Goal: Transaction & Acquisition: Purchase product/service

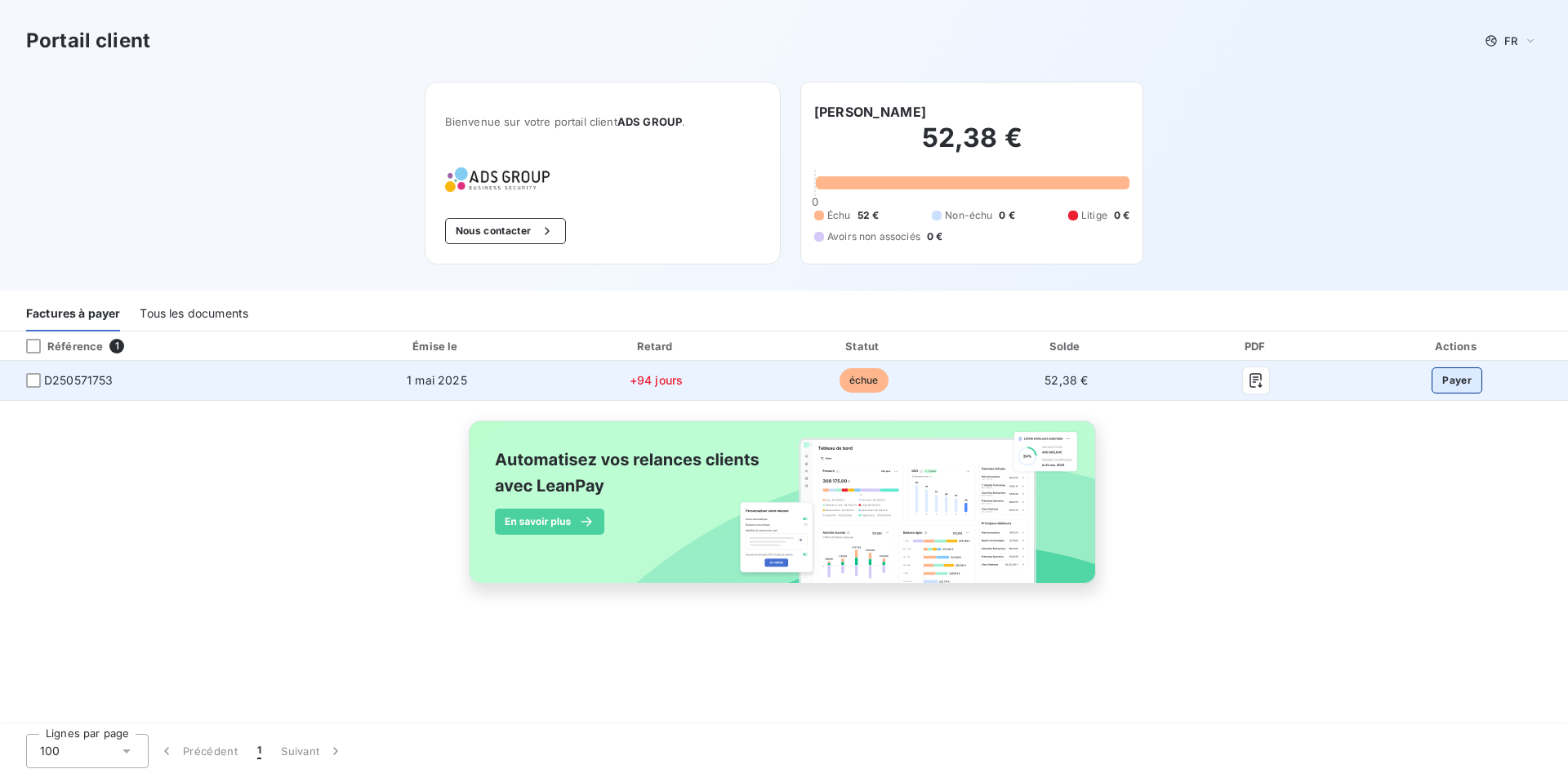
click at [1462, 377] on button "Payer" at bounding box center [1457, 380] width 51 height 26
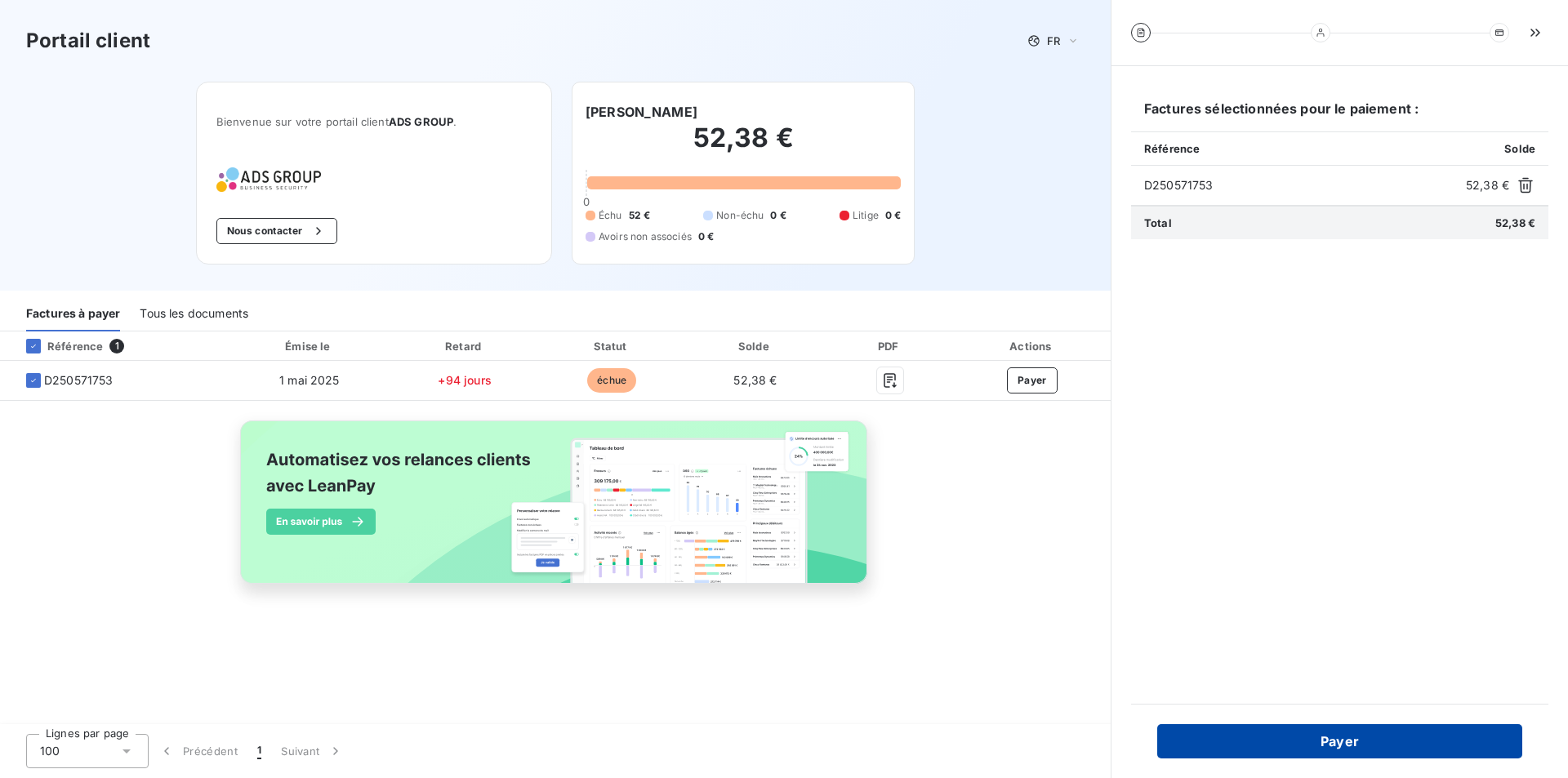
click at [1349, 746] on button "Payer" at bounding box center [1339, 741] width 365 height 34
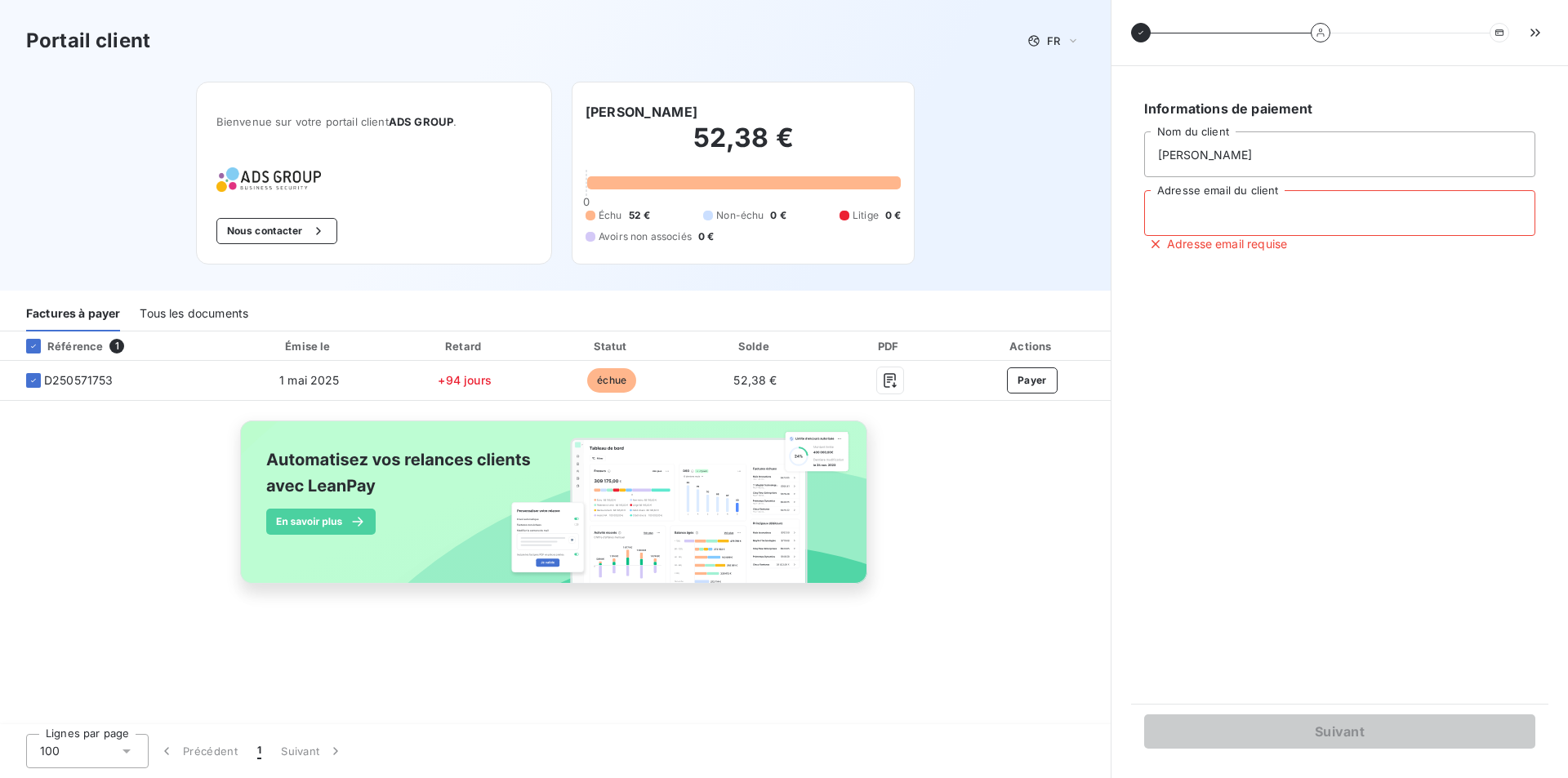
click at [1171, 211] on input "Adresse email du client" at bounding box center [1340, 212] width 392 height 46
type input "[EMAIL_ADDRESS][DOMAIN_NAME]"
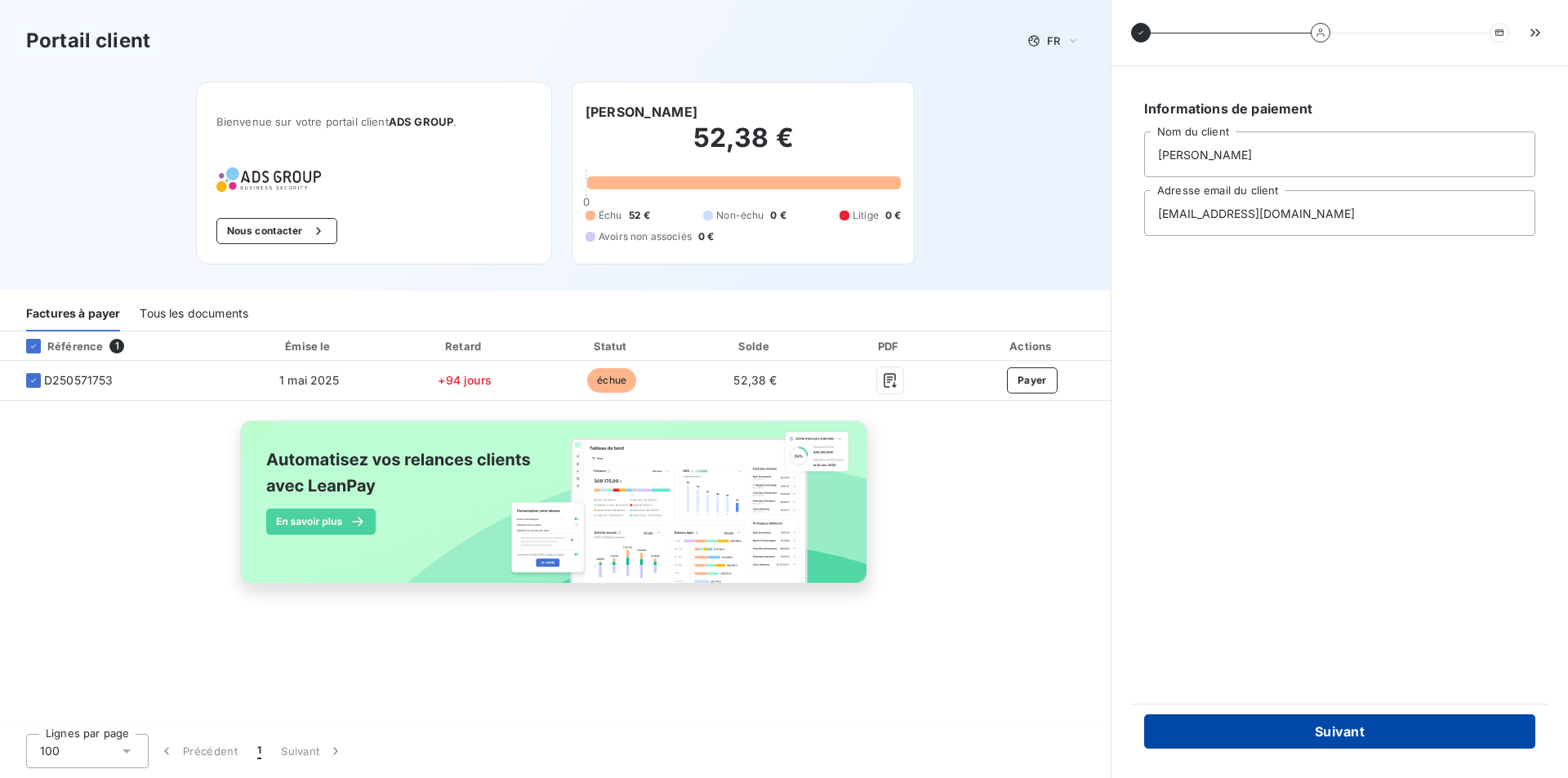
click at [1330, 727] on button "Suivant" at bounding box center [1340, 731] width 392 height 34
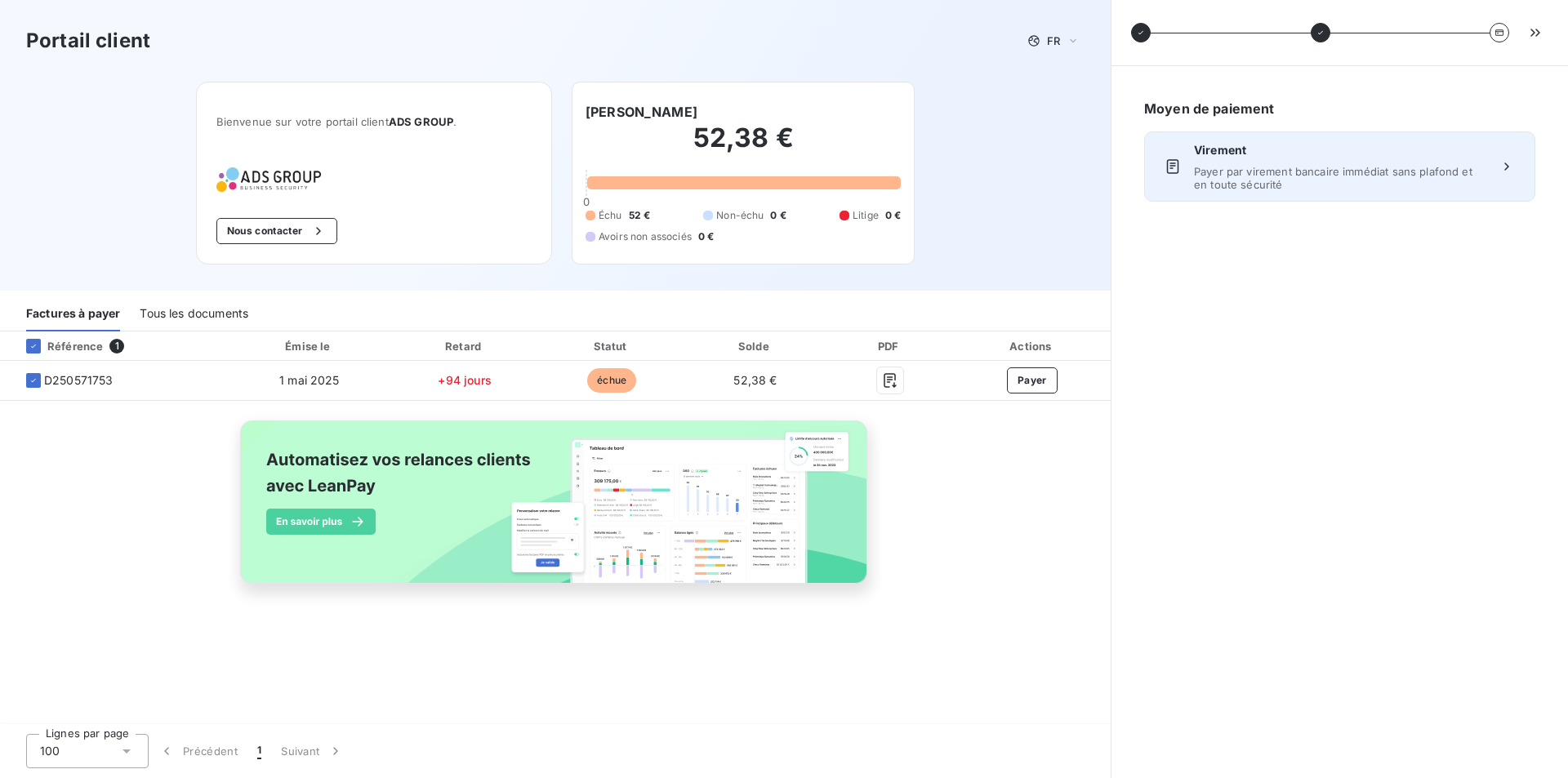
click at [1339, 170] on span "Payer par virement bancaire immédiat sans plafond et en toute sécurité" at bounding box center [1340, 178] width 292 height 26
